Goal: Information Seeking & Learning: Learn about a topic

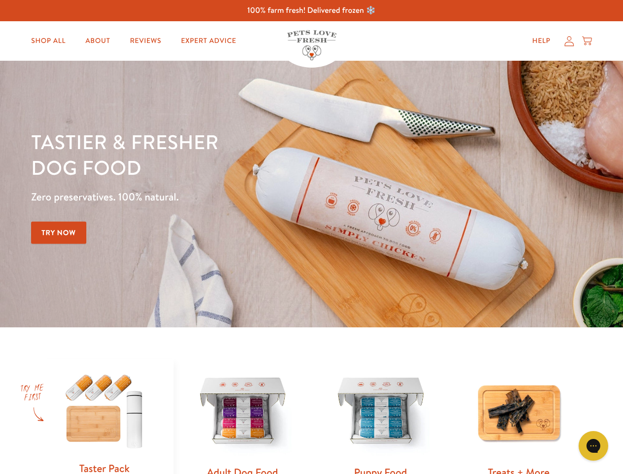
click at [311, 237] on div "Tastier & fresher dog food Zero preservatives. 100% natural. Try Now" at bounding box center [218, 194] width 374 height 130
click at [594, 446] on icon "Gorgias live chat" at bounding box center [593, 445] width 9 height 9
